Goal: Information Seeking & Learning: Understand process/instructions

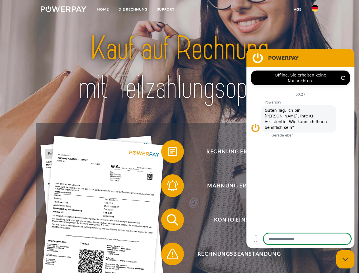
click at [63, 10] on img at bounding box center [64, 9] width 46 height 6
click at [315, 10] on img at bounding box center [314, 8] width 7 height 7
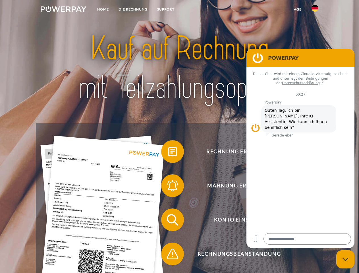
click at [297, 9] on link "agb" at bounding box center [298, 9] width 18 height 10
click at [168, 153] on span at bounding box center [164, 151] width 28 height 28
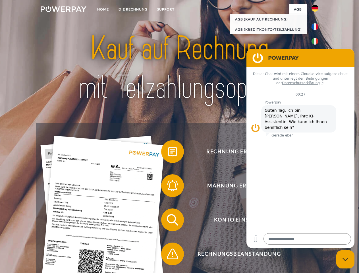
click at [168, 187] on span at bounding box center [164, 185] width 28 height 28
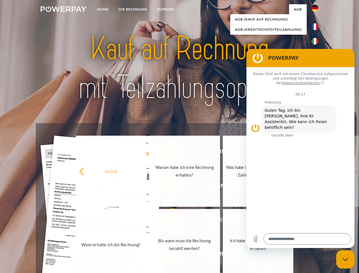
click at [168, 221] on link "Bis wann muss die Rechnung bezahlt werden?" at bounding box center [184, 244] width 71 height 71
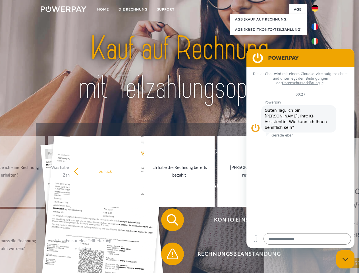
click at [168, 255] on span at bounding box center [164, 253] width 28 height 28
click at [345, 259] on icon "Messaging-Fenster schließen" at bounding box center [345, 259] width 6 height 4
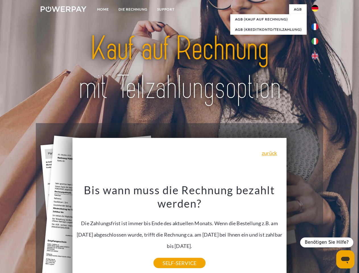
type textarea "*"
